Goal: Information Seeking & Learning: Learn about a topic

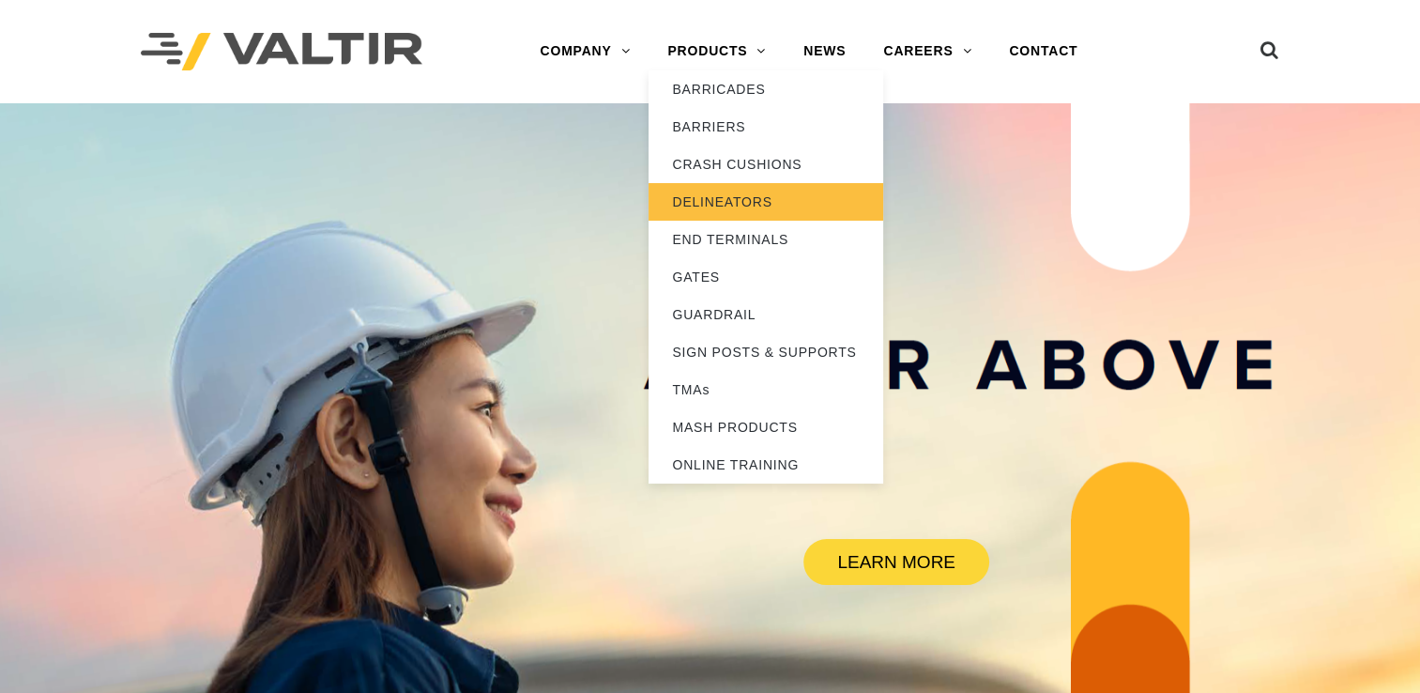
click at [717, 211] on link "DELINEATORS" at bounding box center [765, 202] width 235 height 38
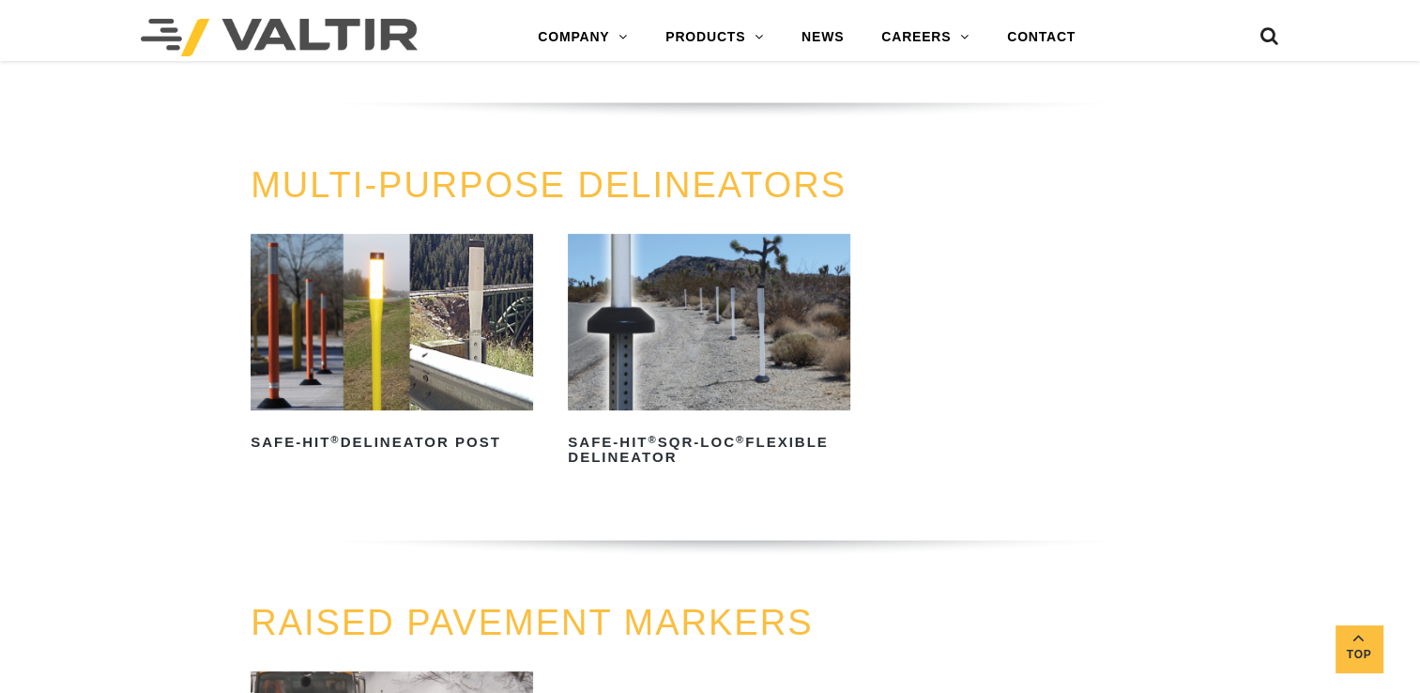
scroll to position [496, 0]
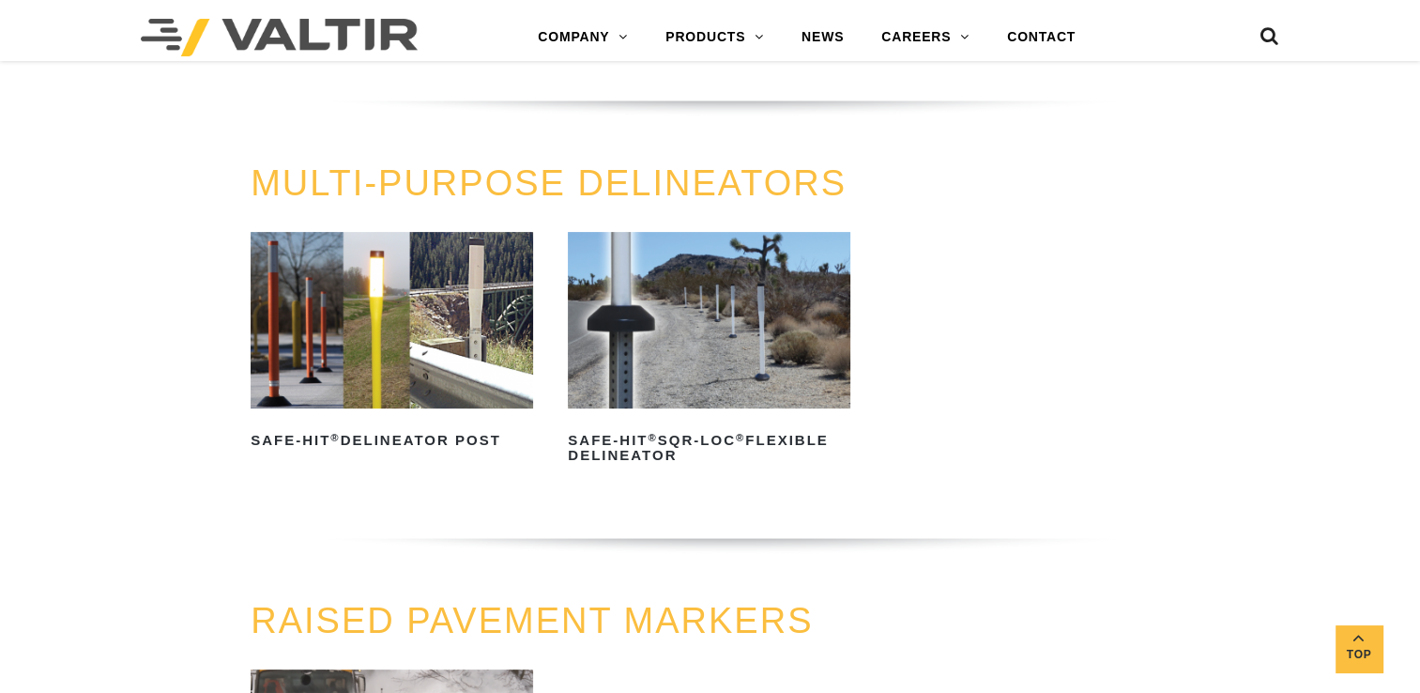
click at [296, 348] on img at bounding box center [392, 320] width 282 height 176
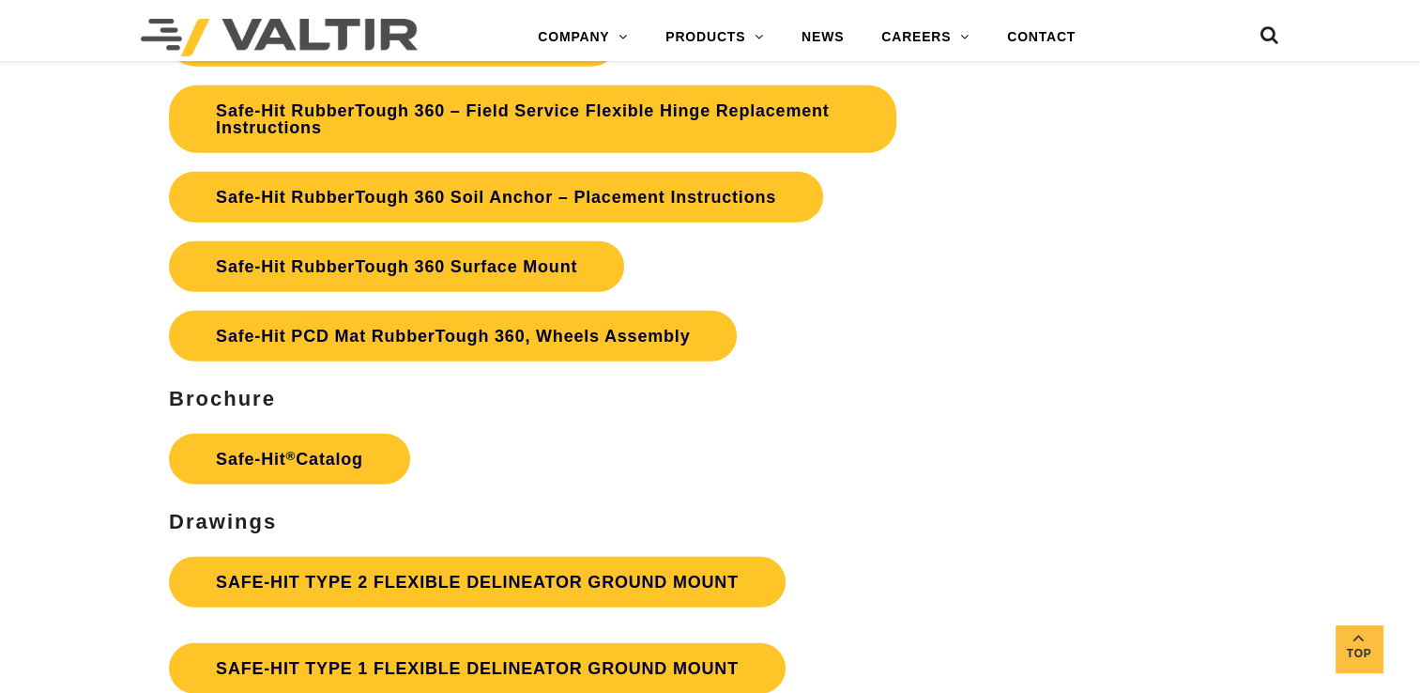
scroll to position [4653, 0]
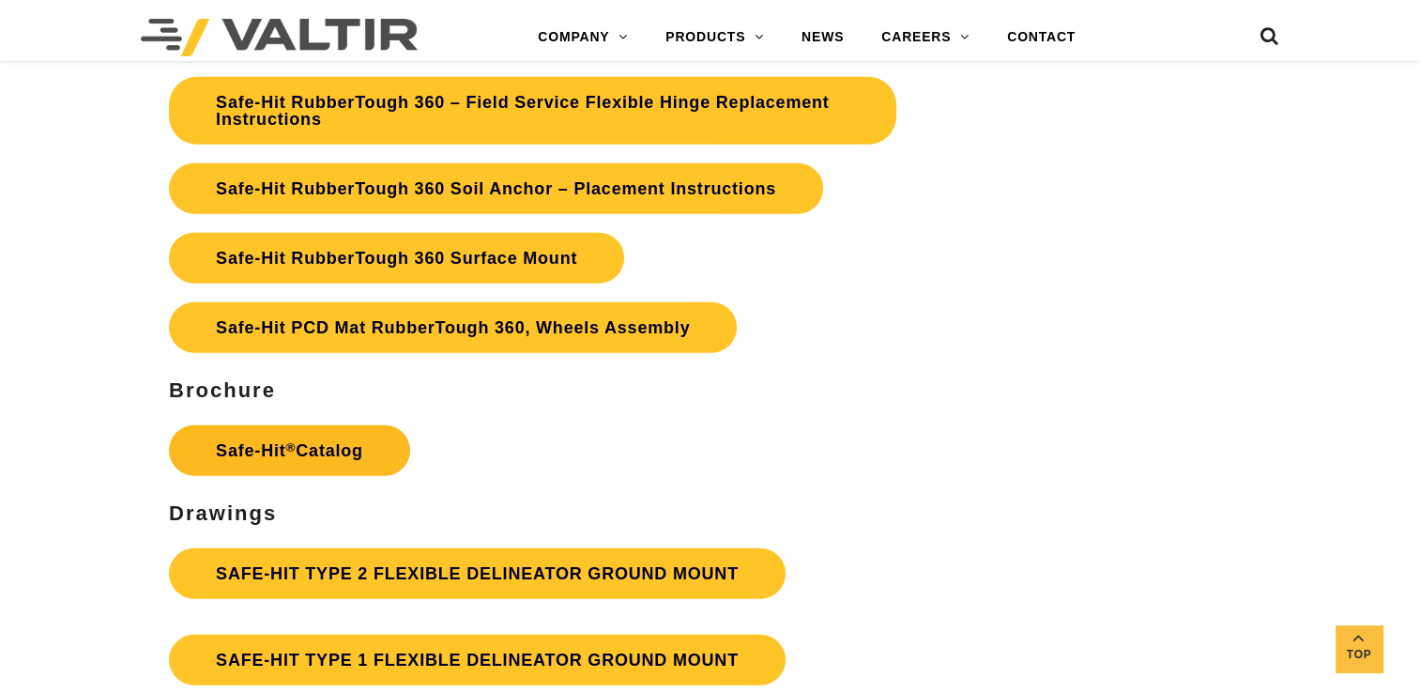
click at [285, 453] on link "Safe-Hit ® Catalog" at bounding box center [289, 450] width 241 height 51
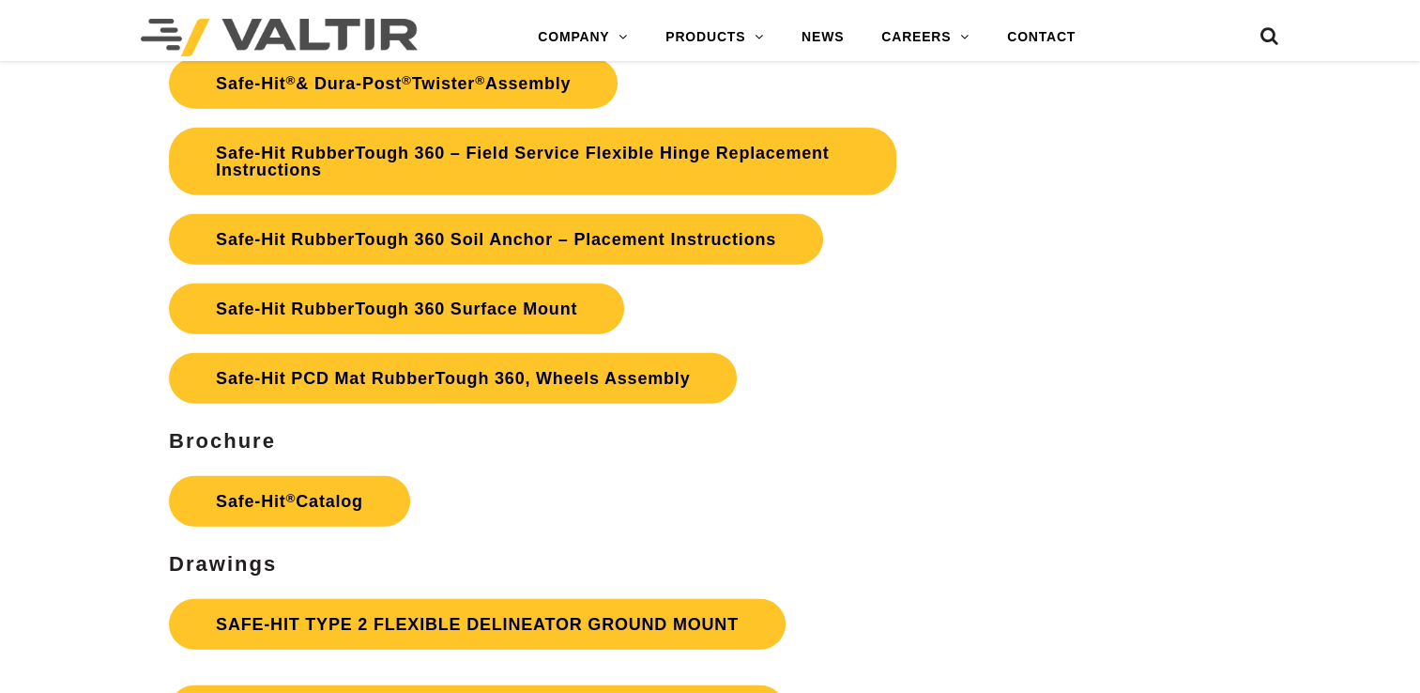
scroll to position [4653, 0]
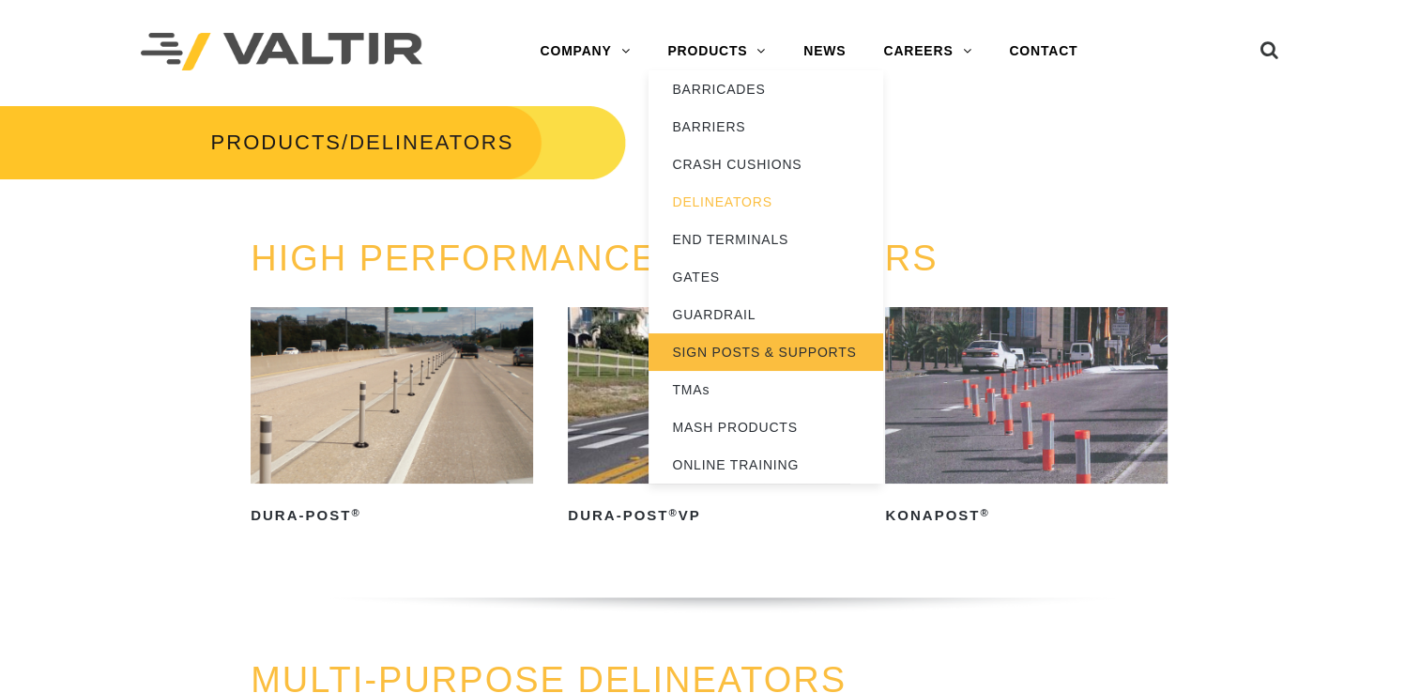
click at [749, 356] on link "SIGN POSTS & SUPPORTS" at bounding box center [765, 352] width 235 height 38
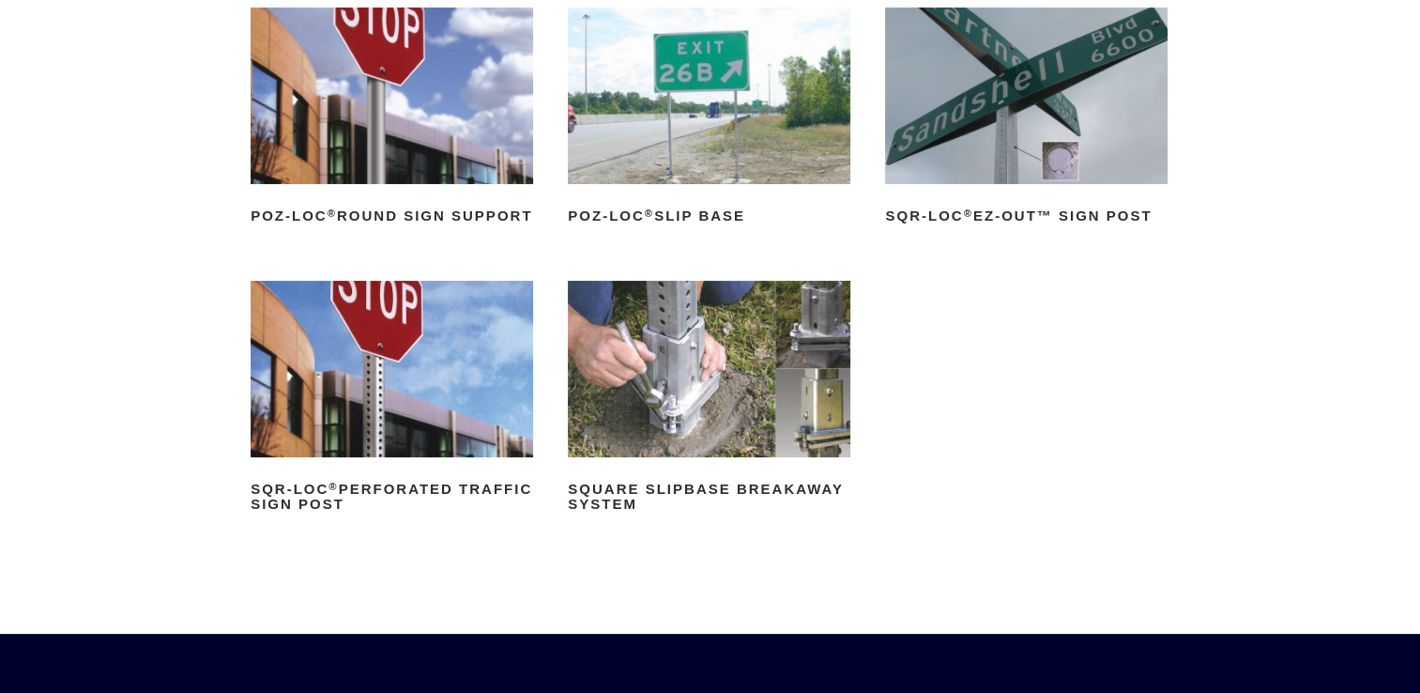
scroll to position [300, 0]
click at [366, 409] on img at bounding box center [392, 368] width 282 height 176
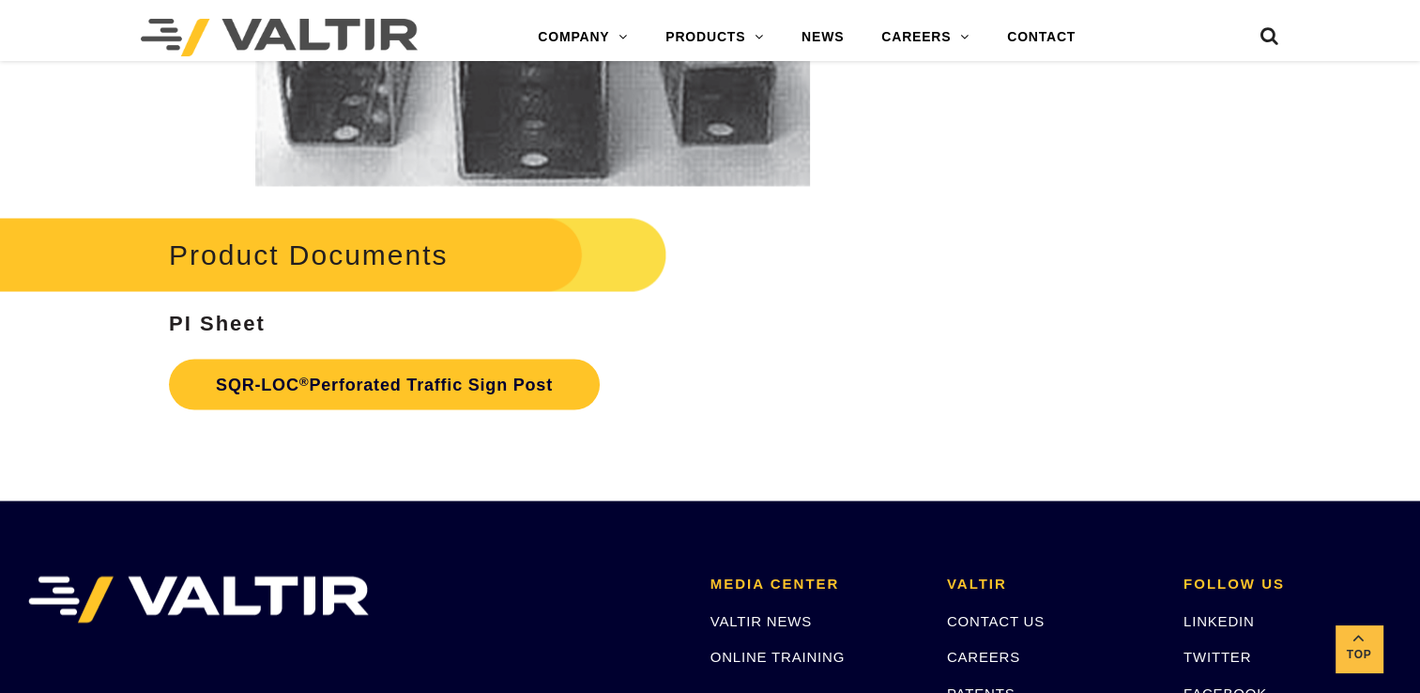
scroll to position [3423, 0]
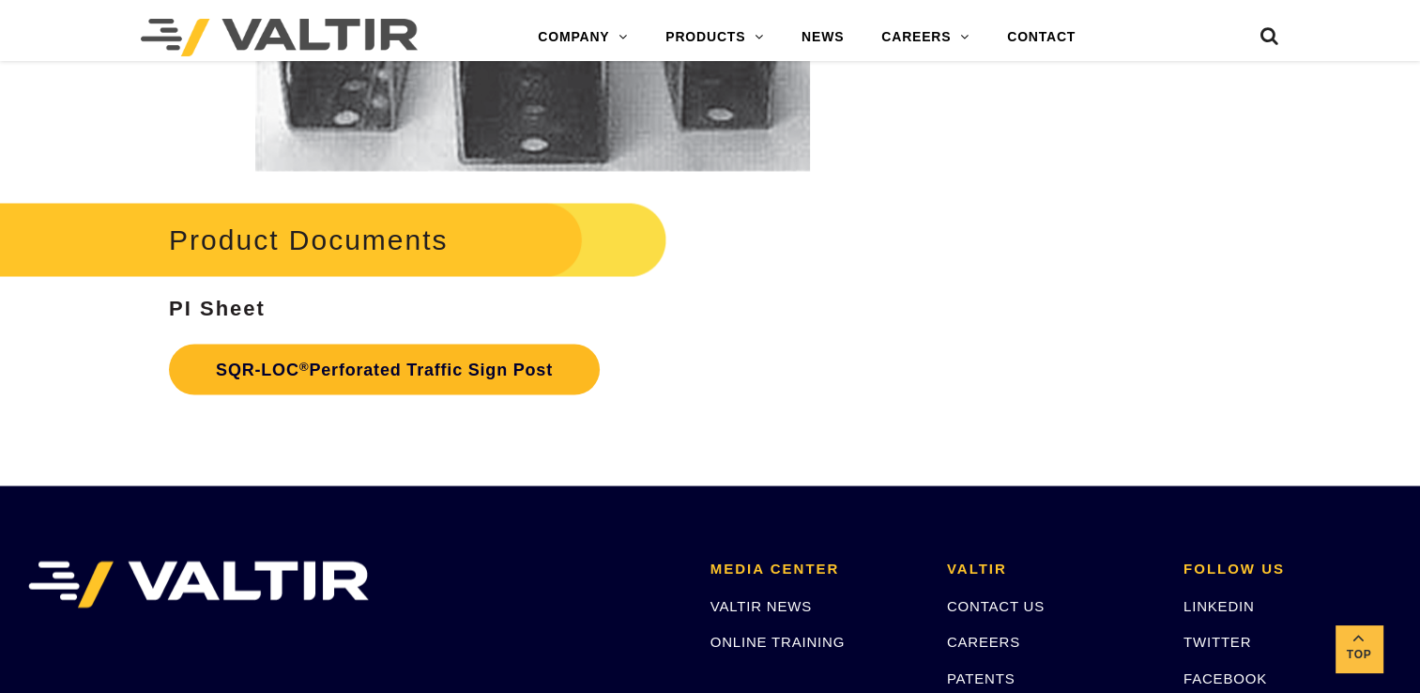
click at [525, 384] on link "SQR-LOC ® Perforated Traffic Sign Post" at bounding box center [384, 368] width 431 height 51
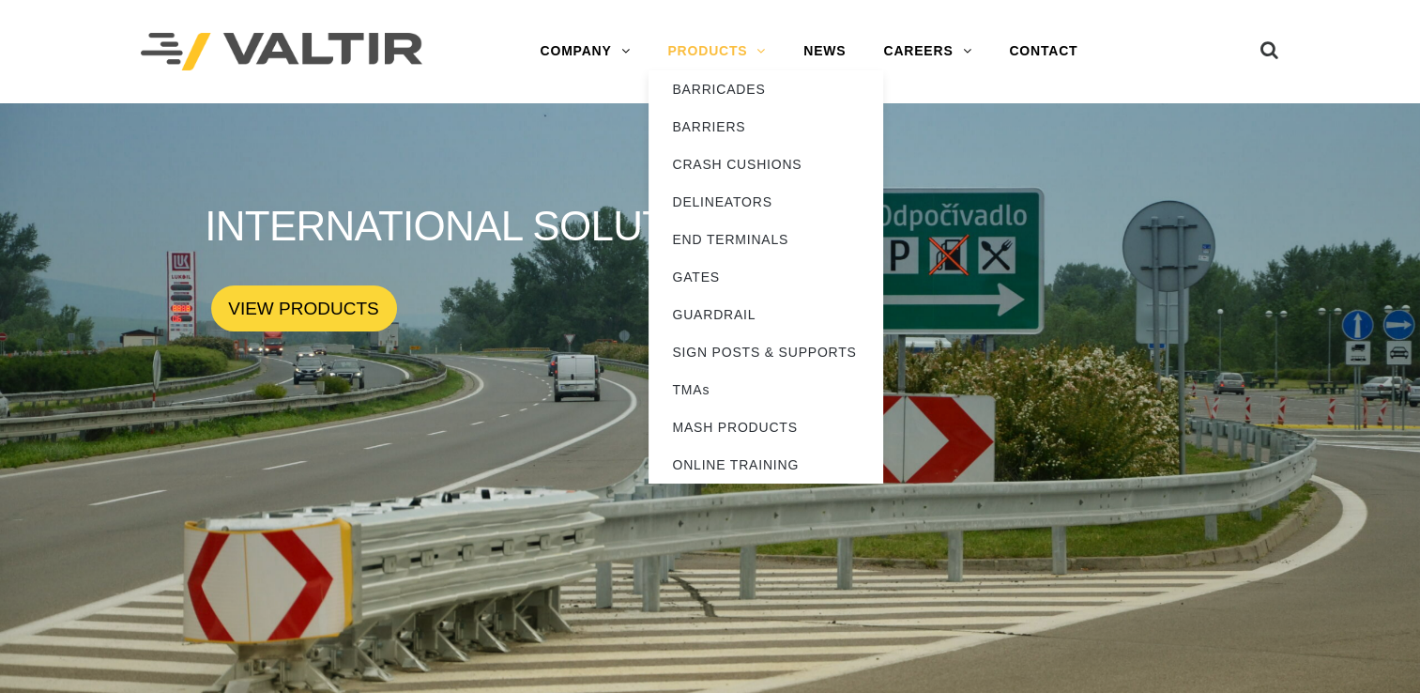
click at [706, 55] on link "PRODUCTS" at bounding box center [716, 52] width 136 height 38
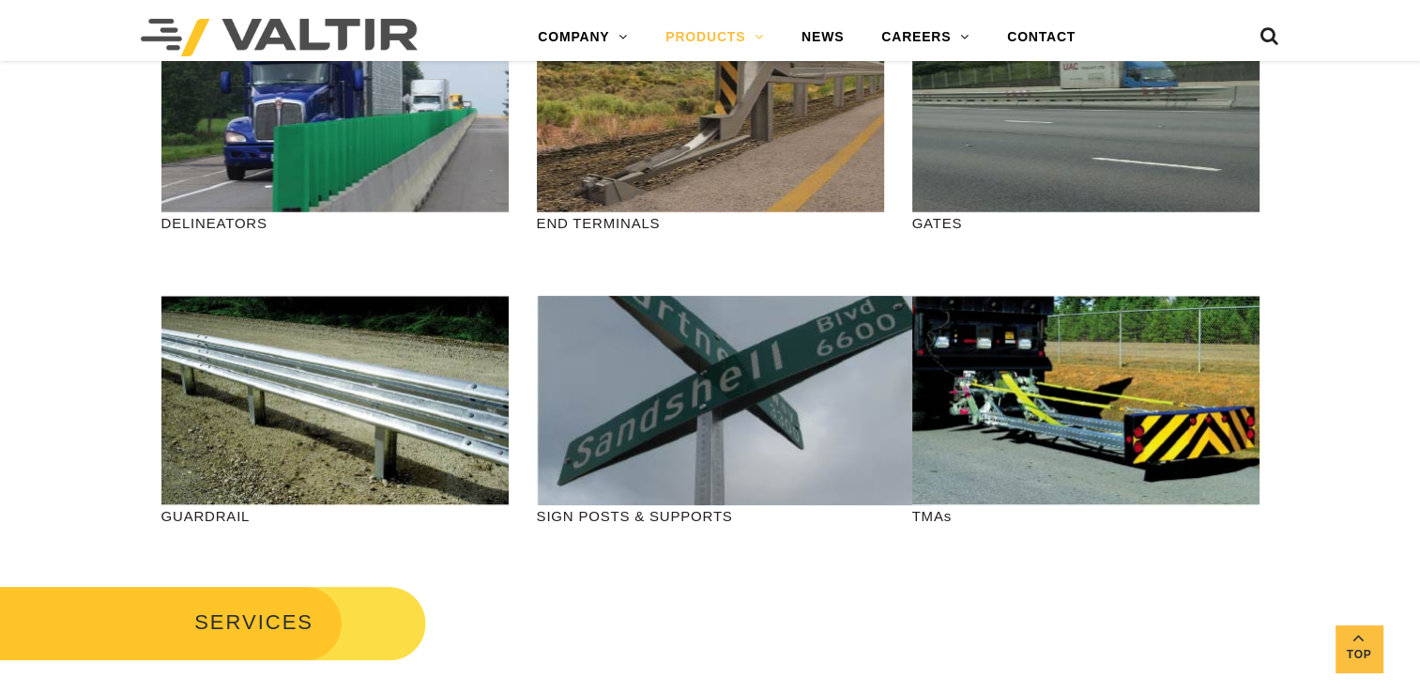
scroll to position [514, 0]
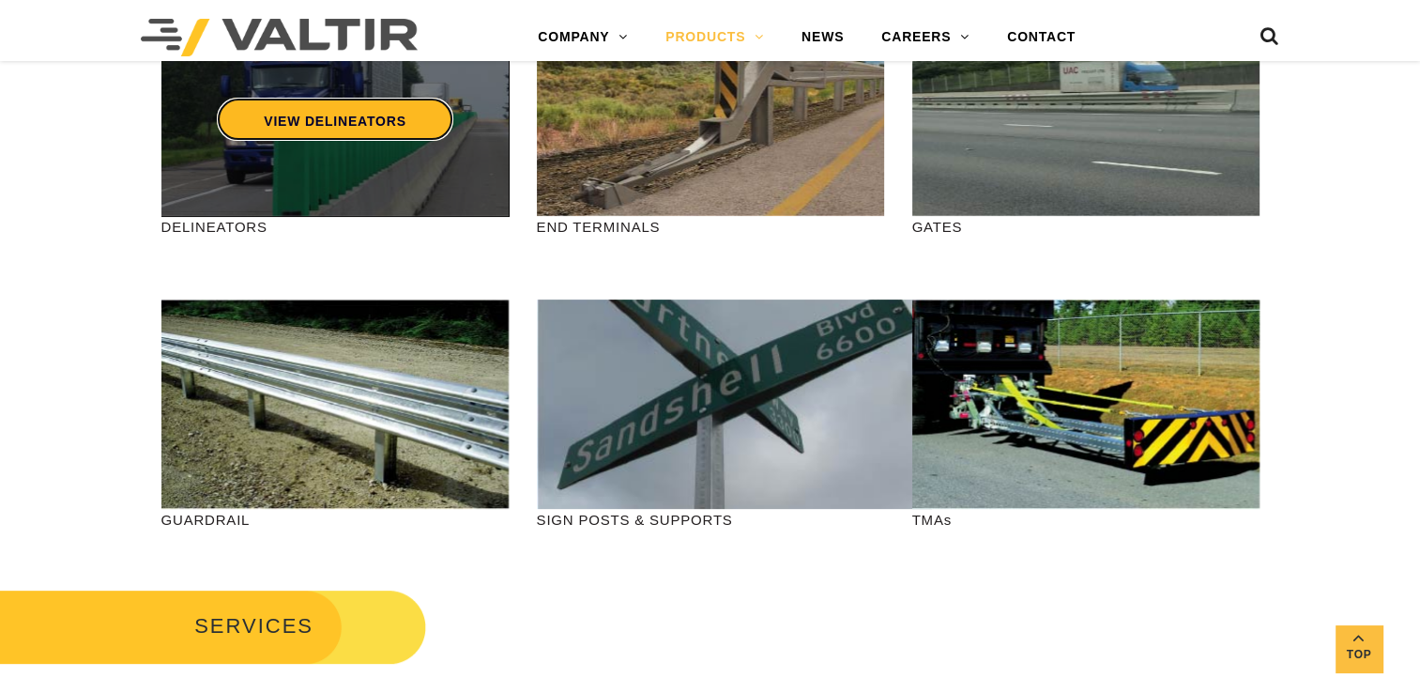
click at [409, 130] on link "VIEW DELINEATORS" at bounding box center [335, 119] width 236 height 43
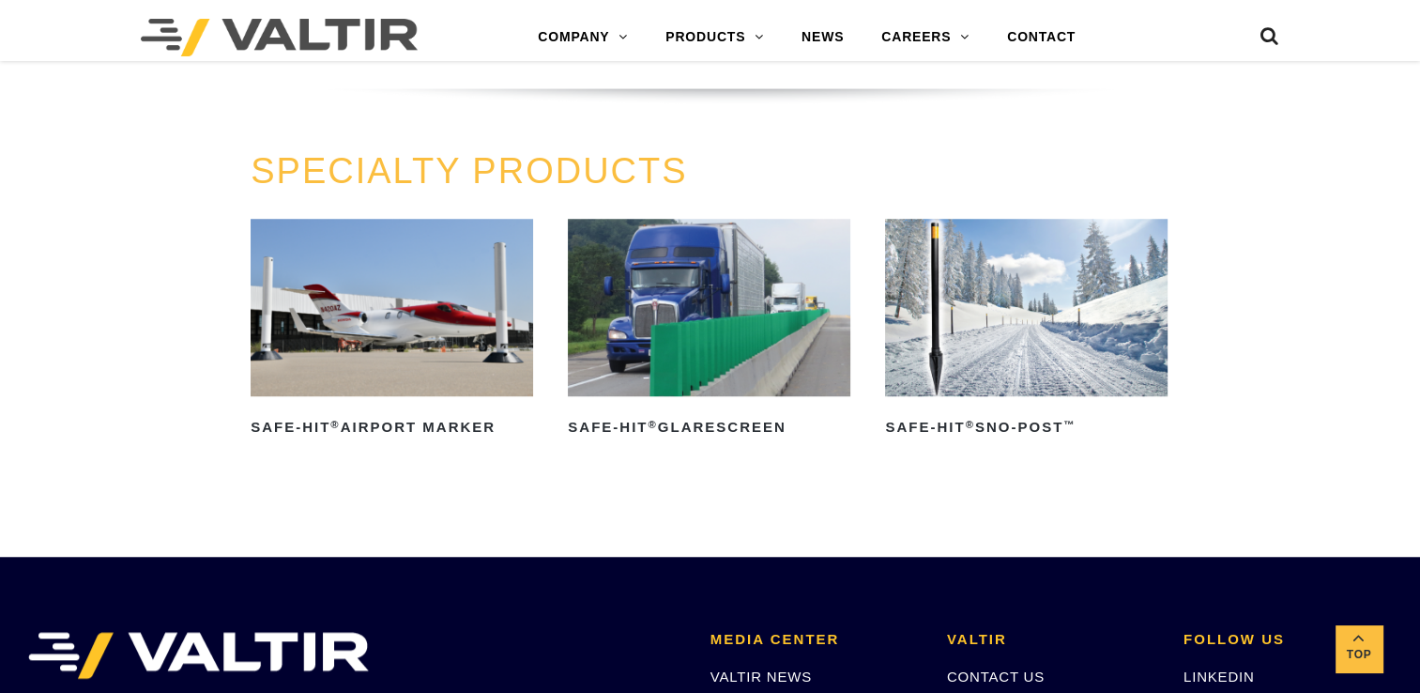
scroll to position [1392, 0]
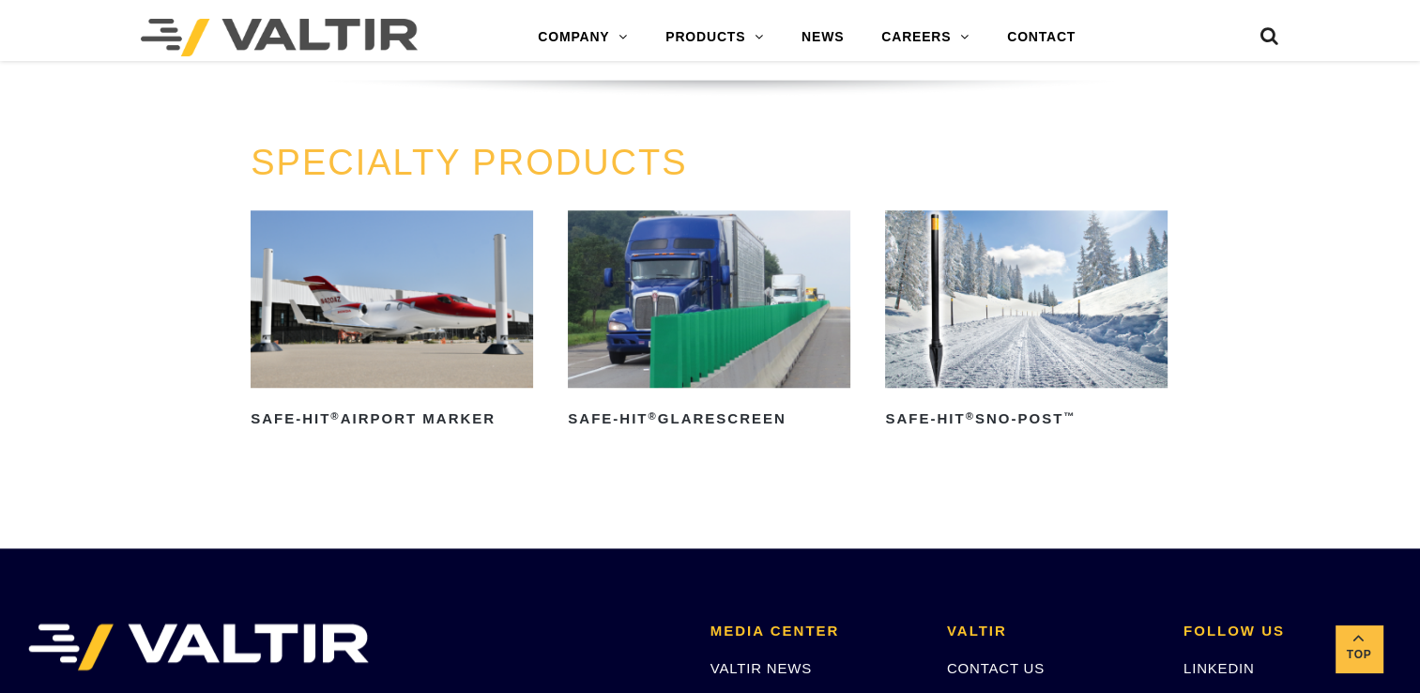
click at [770, 341] on img at bounding box center [709, 298] width 282 height 176
click at [1107, 304] on img at bounding box center [1026, 298] width 282 height 176
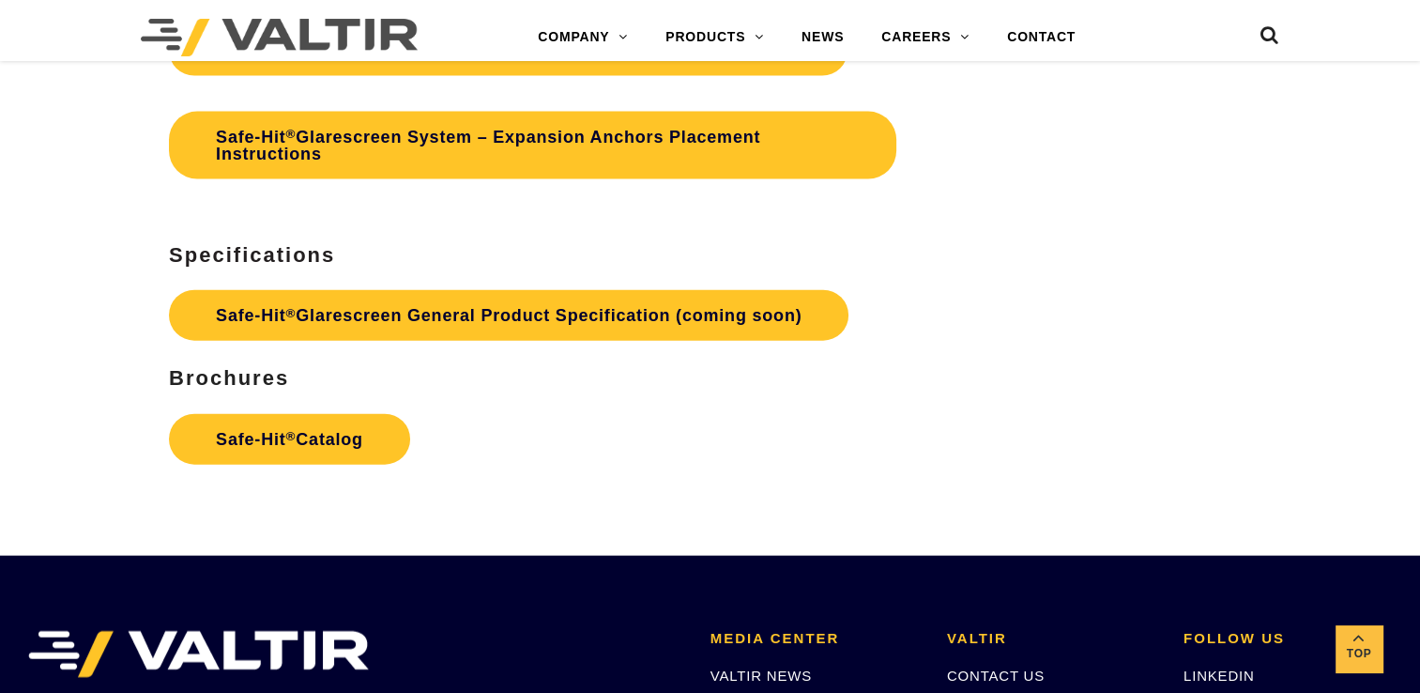
scroll to position [4124, 0]
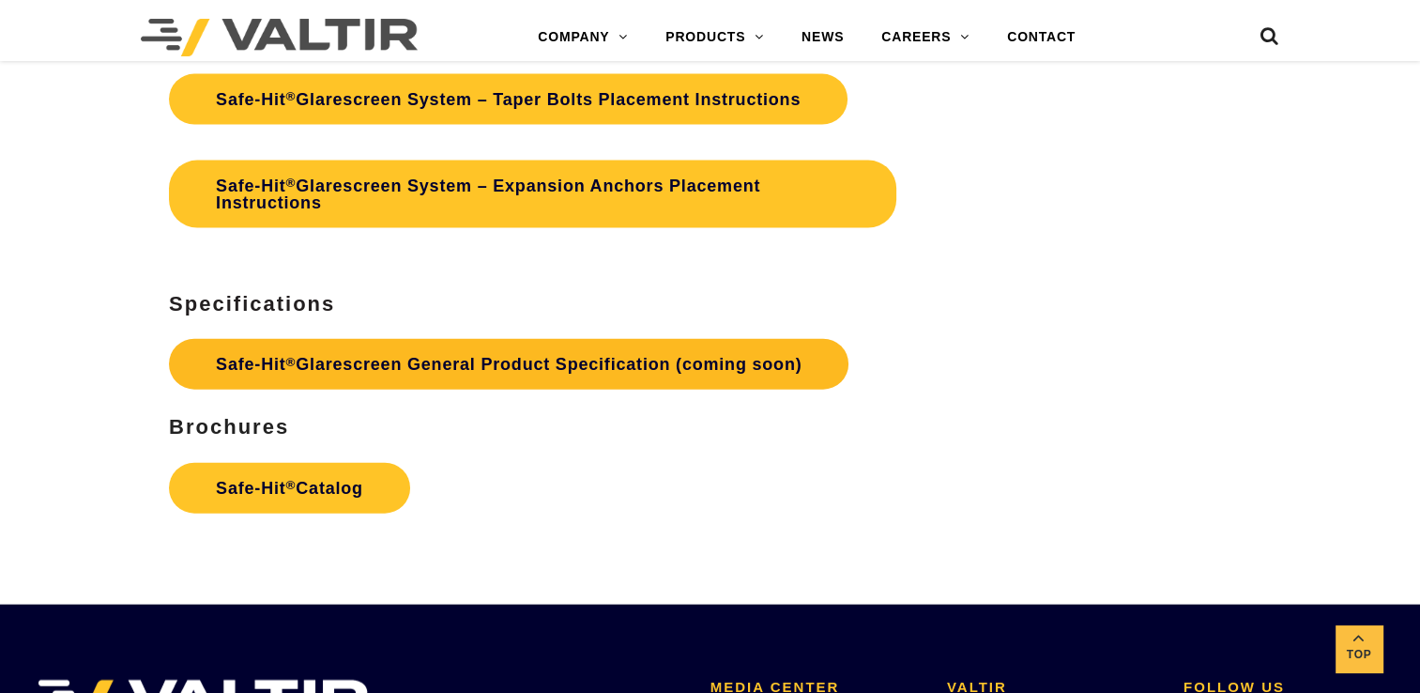
click at [418, 370] on link "Safe-Hit ® Glarescreen General Product Specification (coming soon)" at bounding box center [508, 364] width 679 height 51
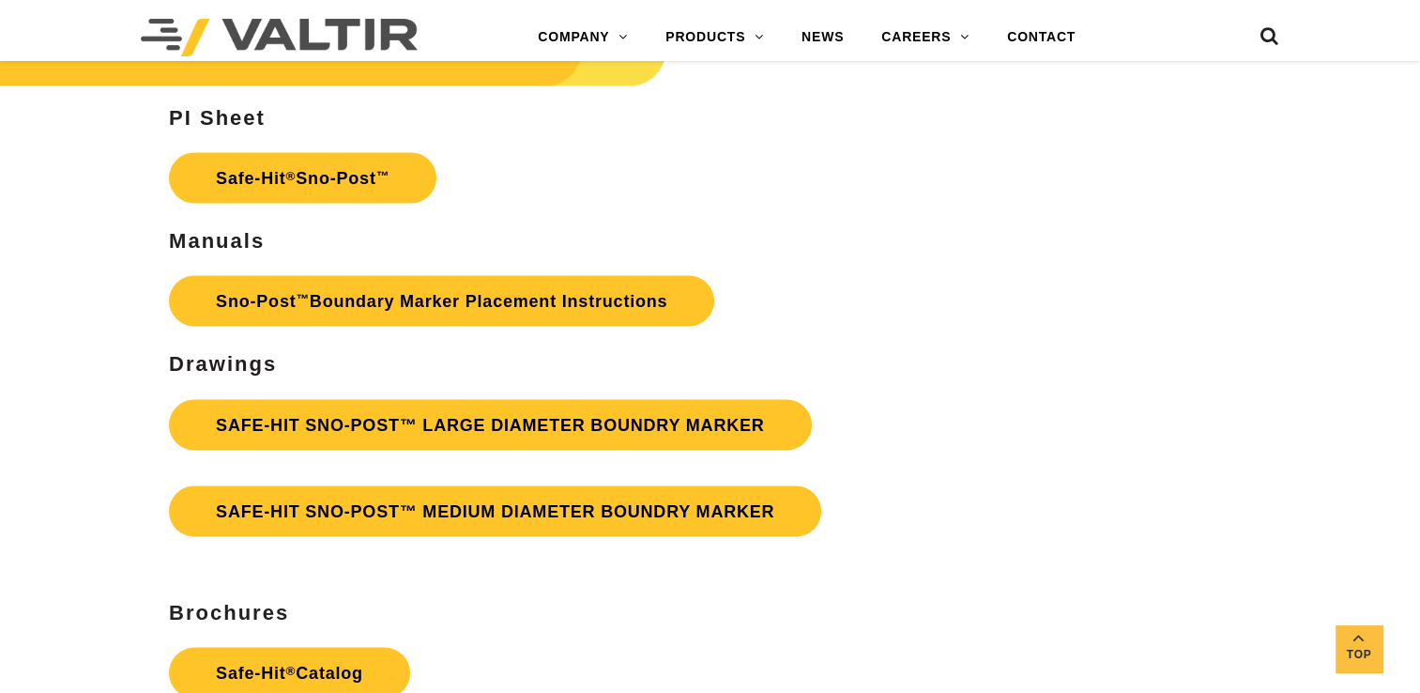
scroll to position [3450, 0]
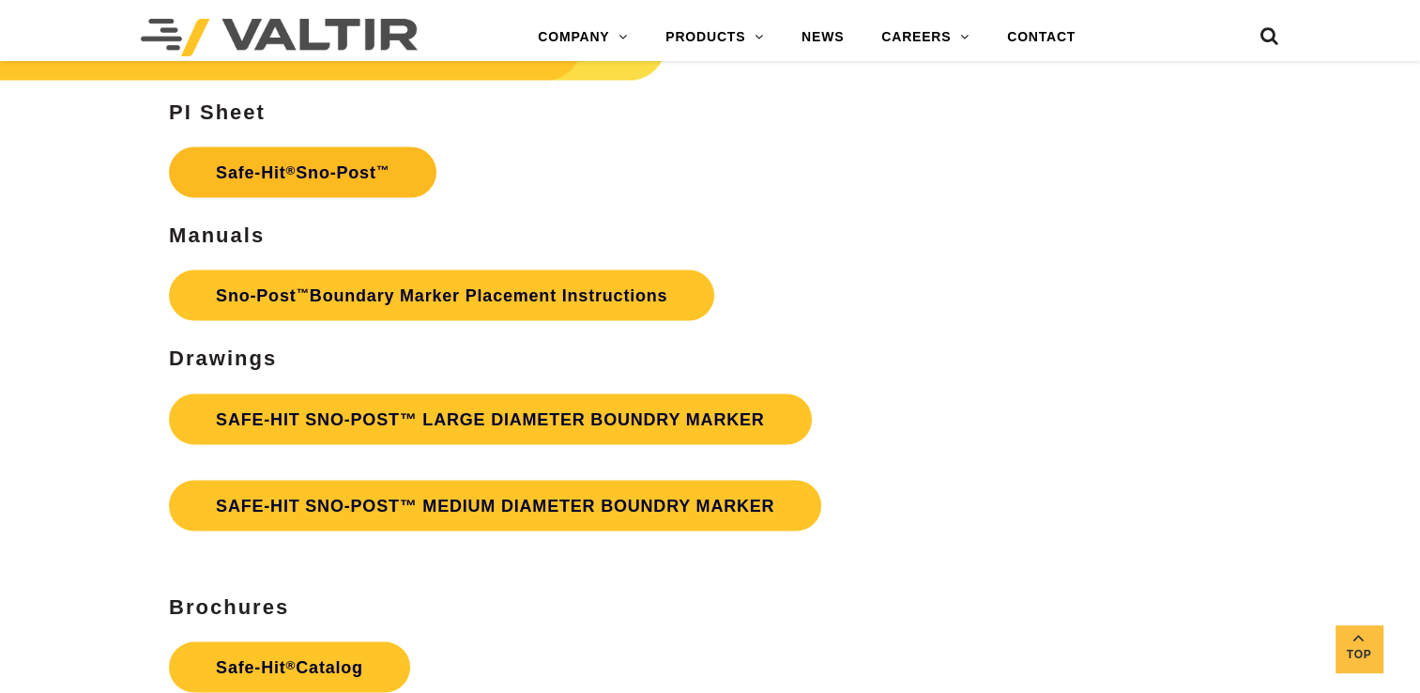
click at [387, 156] on link "Safe-Hit ® Sno-Post ™" at bounding box center [302, 171] width 267 height 51
